Goal: Task Accomplishment & Management: Complete application form

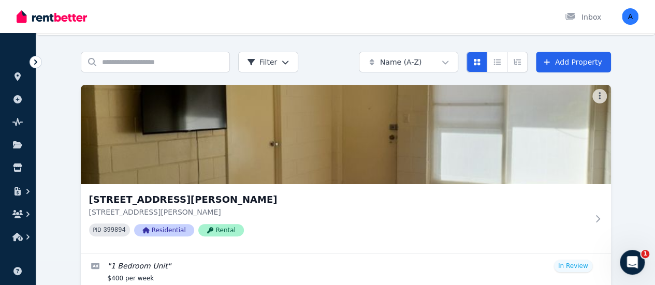
scroll to position [47, 0]
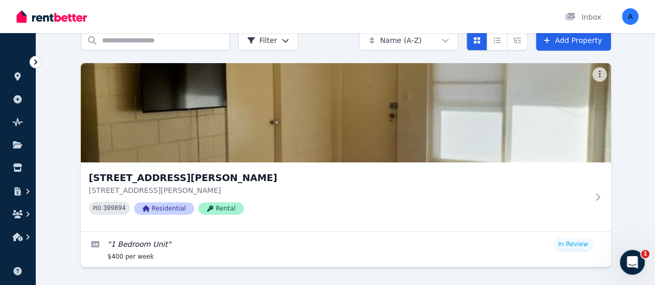
drag, startPoint x: 591, startPoint y: 98, endPoint x: 576, endPoint y: 118, distance: 25.2
click at [590, 102] on div "[STREET_ADDRESS][PERSON_NAME][PERSON_NAME] PID 399894 Residential Rental " 1 Be…" at bounding box center [346, 165] width 530 height 204
click at [345, 151] on div "[STREET_ADDRESS][PERSON_NAME][PERSON_NAME] PID 399894 Residential Rental " 1 Be…" at bounding box center [346, 165] width 530 height 204
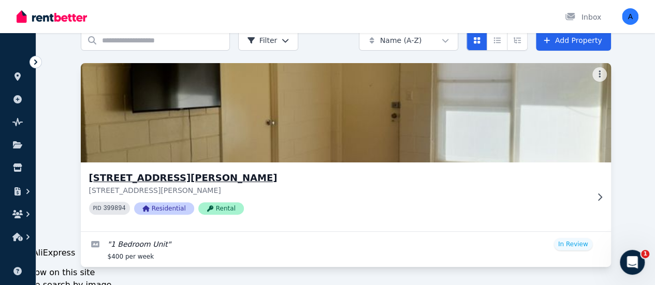
click at [106, 90] on img at bounding box center [345, 113] width 557 height 105
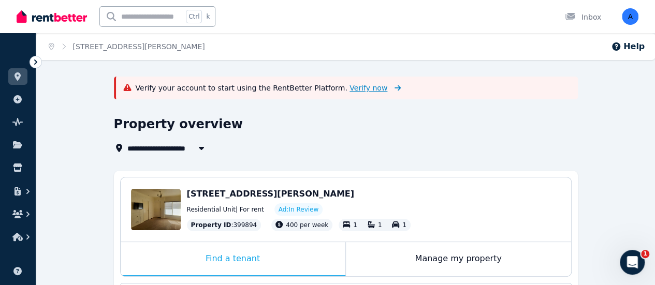
click at [350, 89] on span "Verify now" at bounding box center [369, 88] width 38 height 10
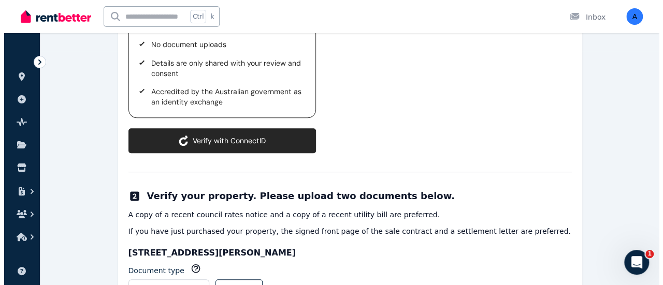
scroll to position [179, 0]
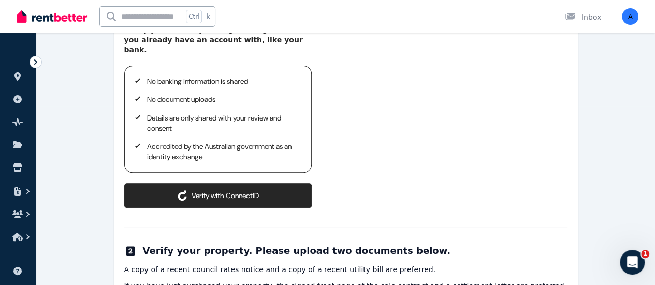
click at [267, 183] on button "Verify with ConnectID" at bounding box center [217, 195] width 187 height 25
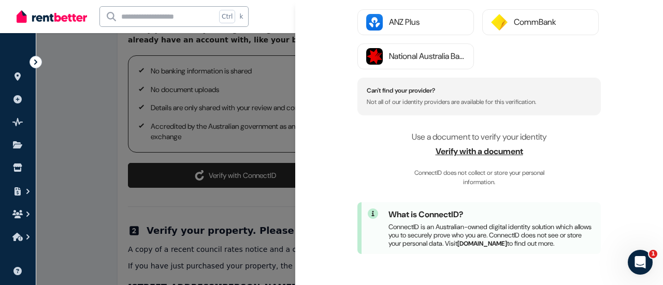
scroll to position [228, 0]
drag, startPoint x: 494, startPoint y: 144, endPoint x: 444, endPoint y: 140, distance: 49.3
drag, startPoint x: 444, startPoint y: 140, endPoint x: 415, endPoint y: 152, distance: 31.2
click at [415, 152] on p "Use a document to verify your identity Verify with a document ConnectID does no…" at bounding box center [478, 159] width 243 height 56
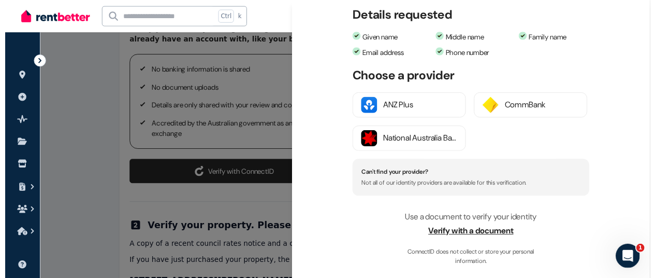
scroll to position [207, 0]
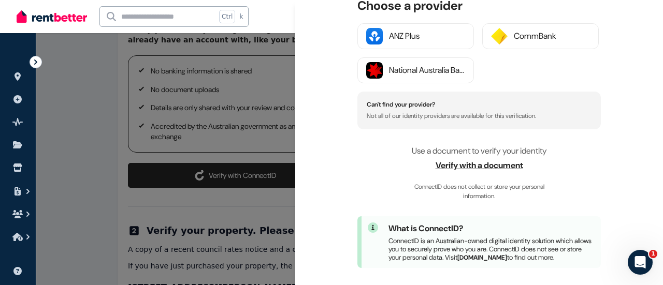
drag, startPoint x: 519, startPoint y: 217, endPoint x: 503, endPoint y: 179, distance: 40.9
click at [519, 219] on div "What is ConnectID? ConnectID is an Australian-owned digital identity solution w…" at bounding box center [478, 242] width 243 height 52
click at [477, 165] on span "Verify with a document" at bounding box center [478, 166] width 243 height 12
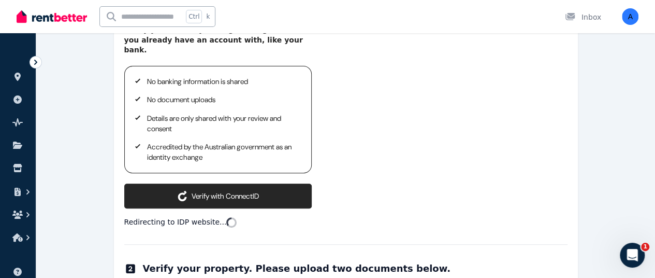
scroll to position [292, 0]
